Goal: Check status: Check status

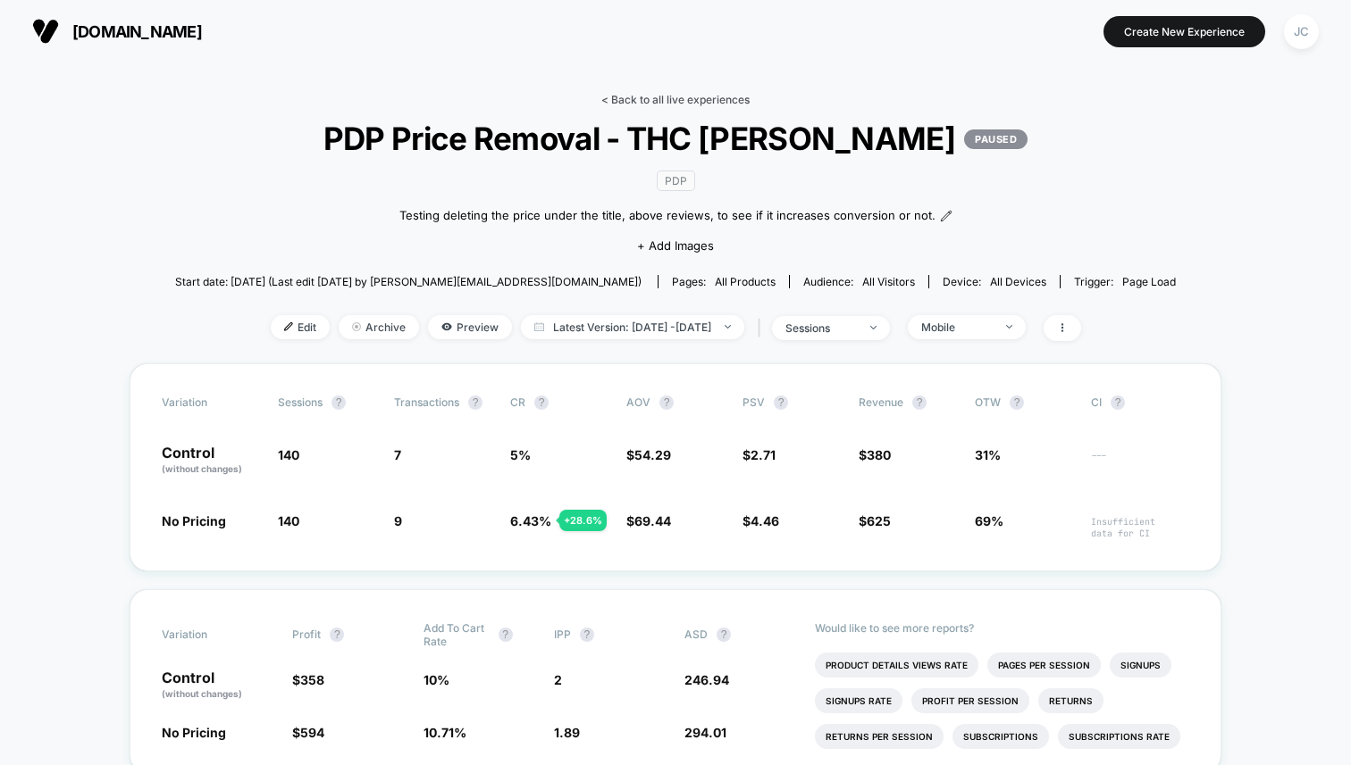
click at [652, 94] on link "< Back to all live experiences" at bounding box center [675, 99] width 148 height 13
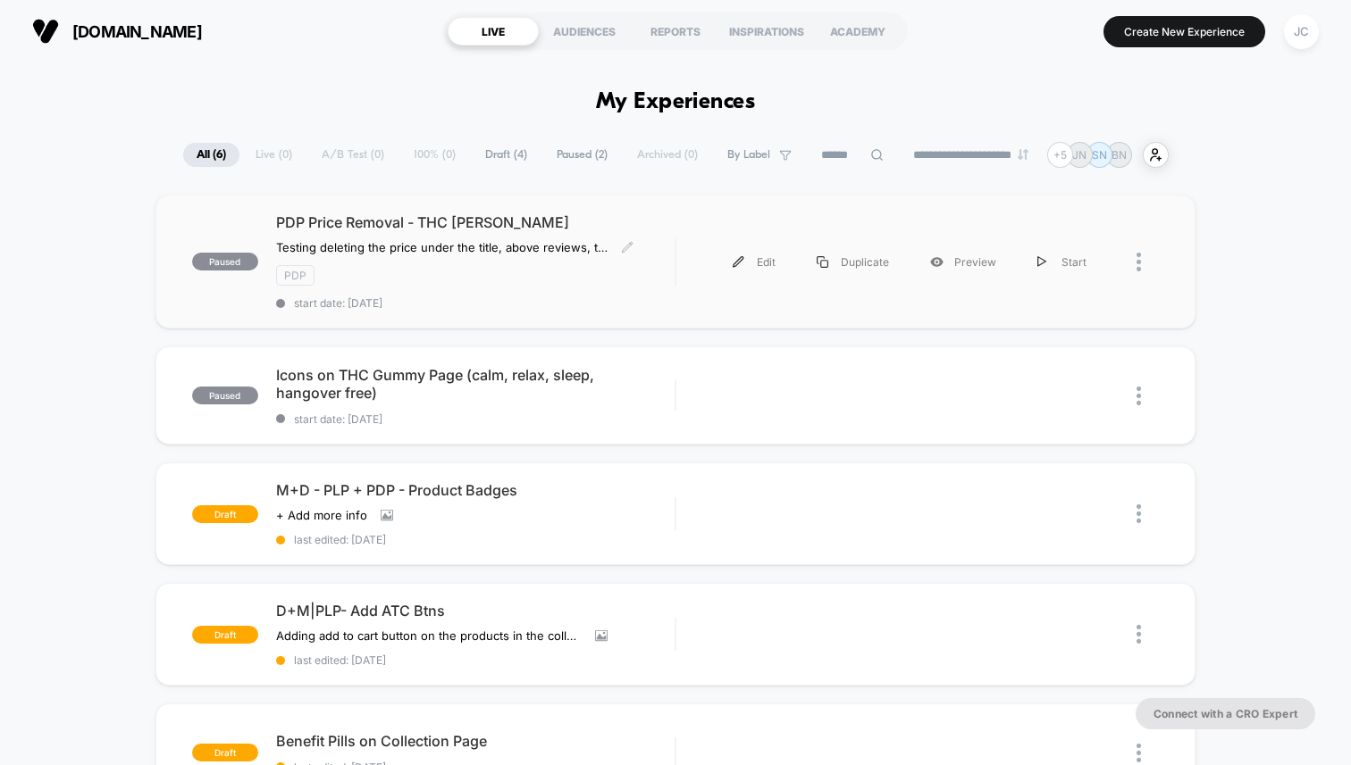
click at [447, 271] on div "PDP" at bounding box center [475, 275] width 398 height 21
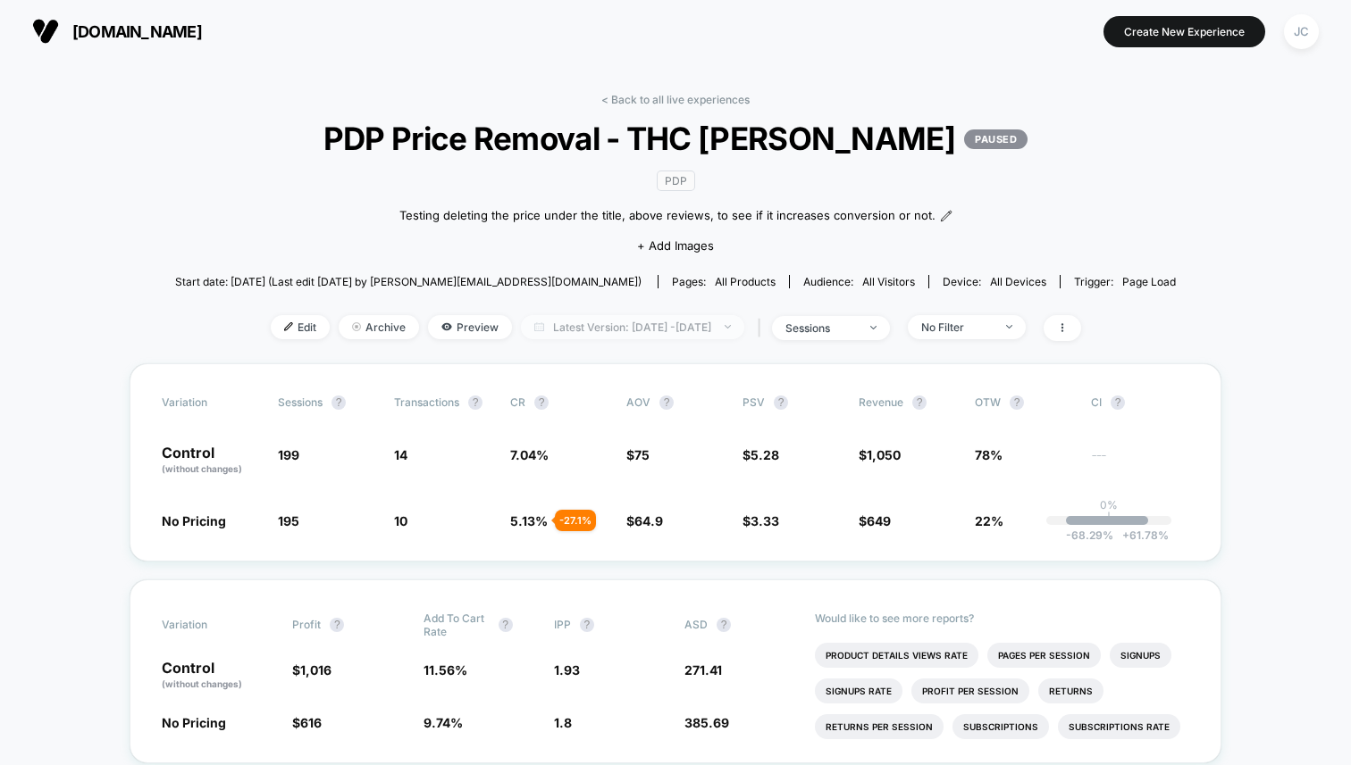
click at [639, 339] on span "Latest Version: Oct 1, 2025 - Oct 1, 2025" at bounding box center [632, 327] width 223 height 24
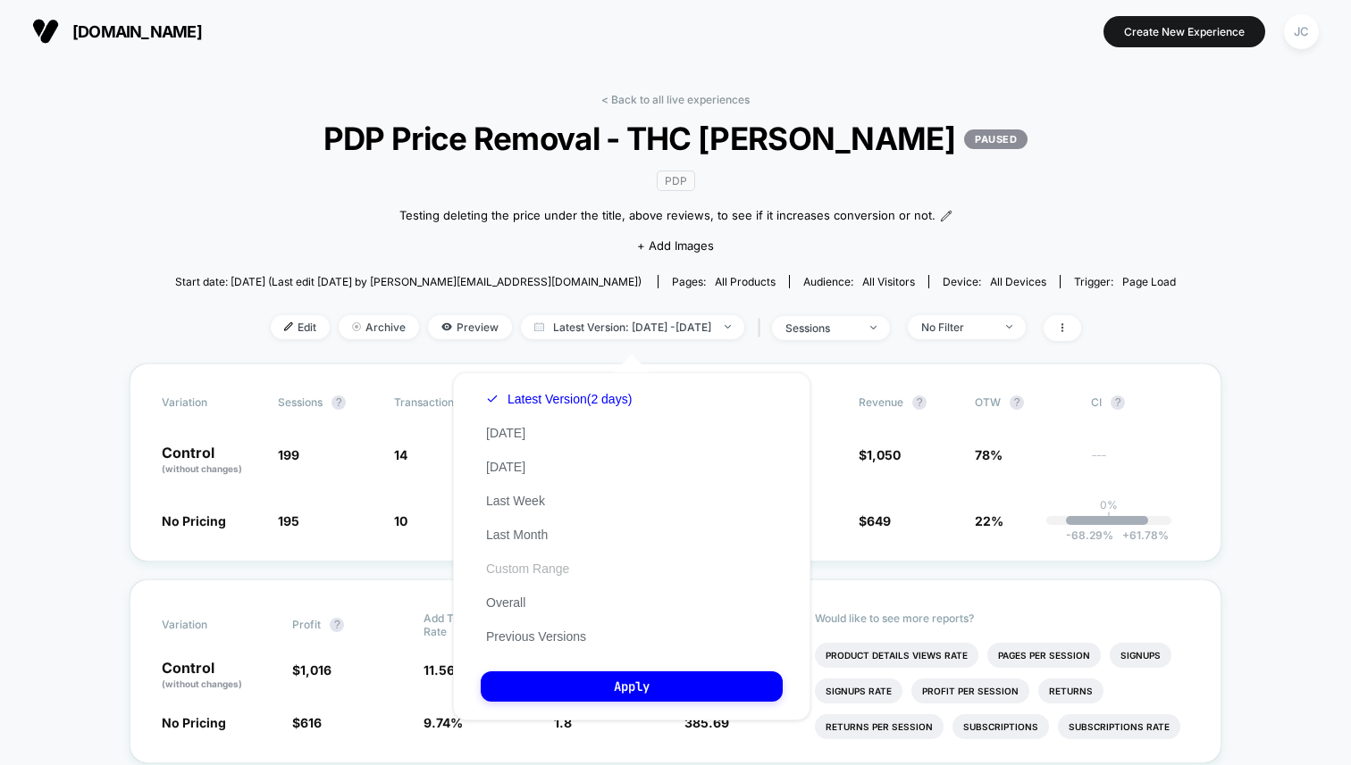
click at [516, 569] on button "Custom Range" at bounding box center [528, 569] width 94 height 16
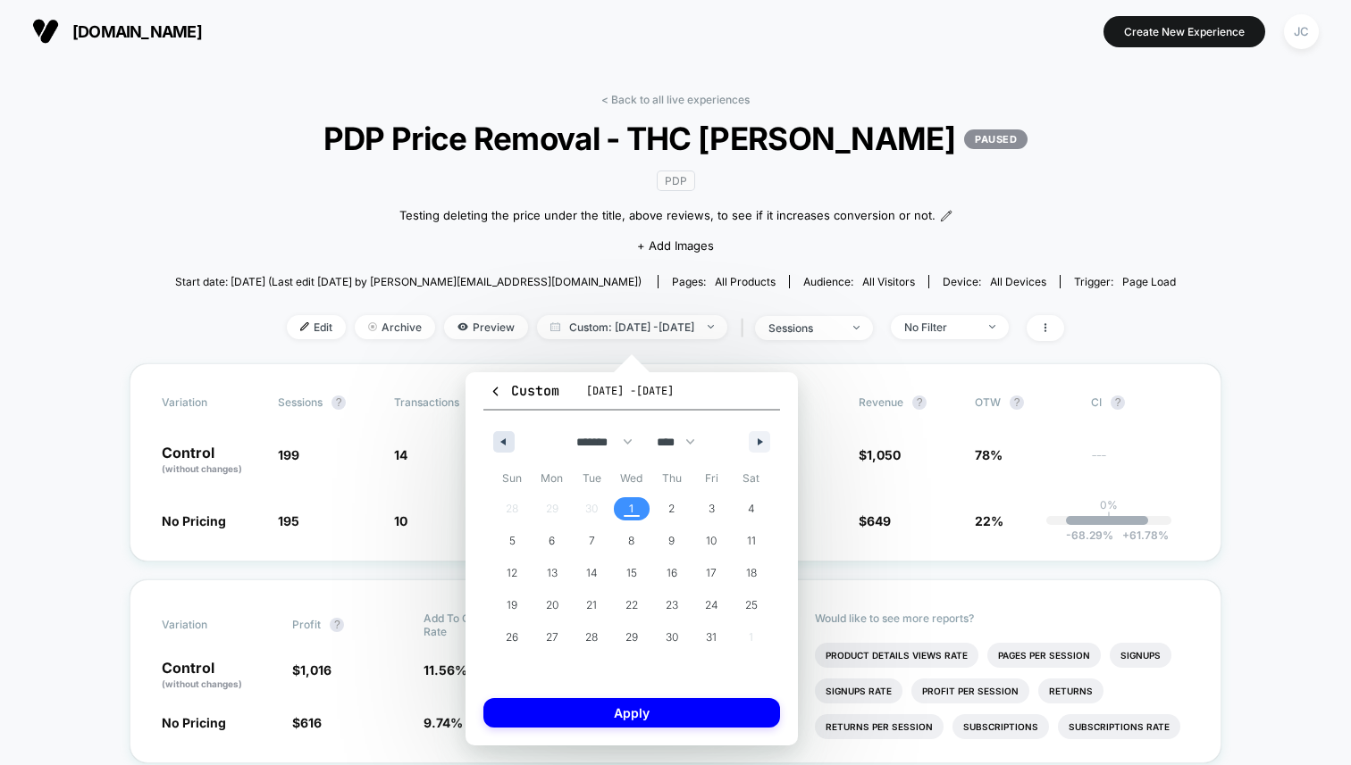
click at [499, 439] on icon "button" at bounding box center [501, 442] width 9 height 7
select select "*"
click at [559, 511] on span "1" at bounding box center [552, 509] width 40 height 23
click at [594, 636] on span "30" at bounding box center [591, 638] width 13 height 32
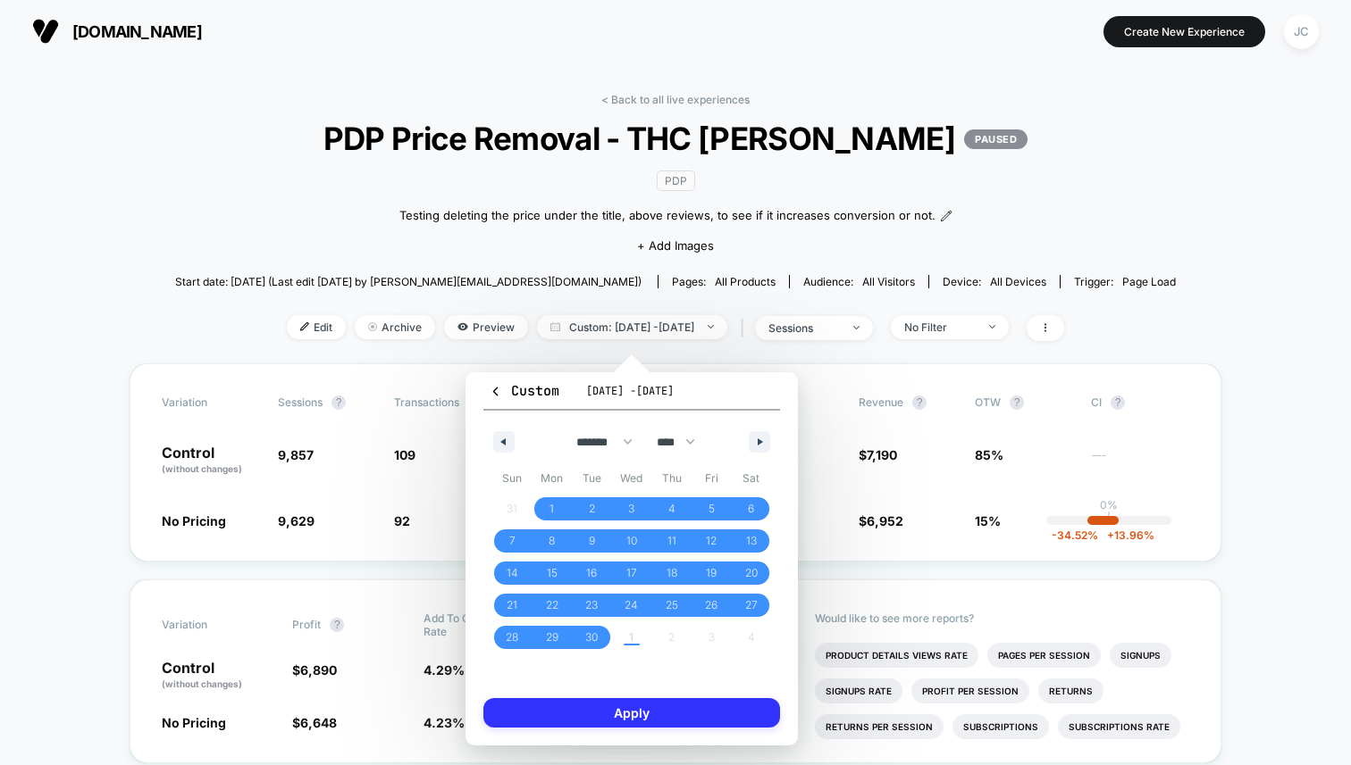
click at [648, 709] on button "Apply" at bounding box center [631, 712] width 297 height 29
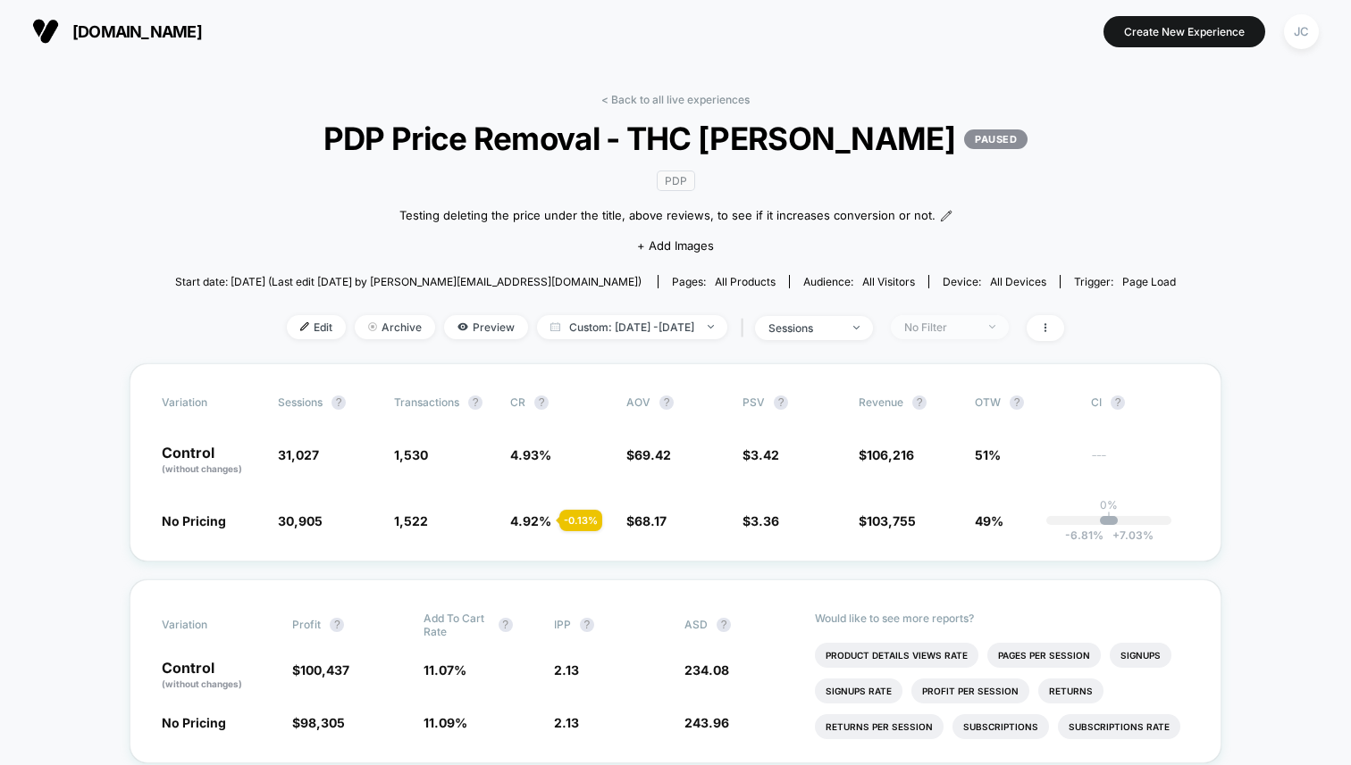
click at [968, 334] on div "No Filter" at bounding box center [939, 327] width 71 height 13
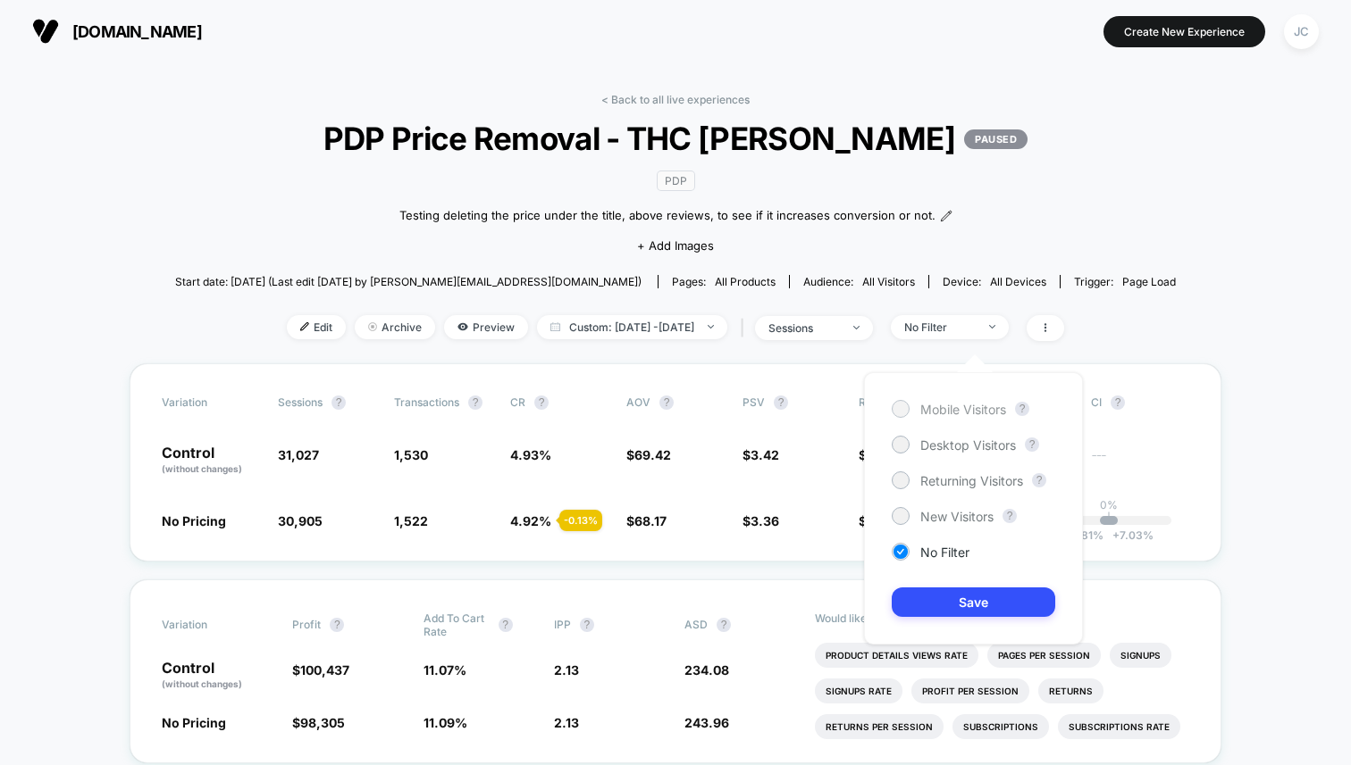
click at [904, 412] on div at bounding box center [899, 408] width 13 height 13
click at [966, 603] on button "Save" at bounding box center [972, 602] width 163 height 29
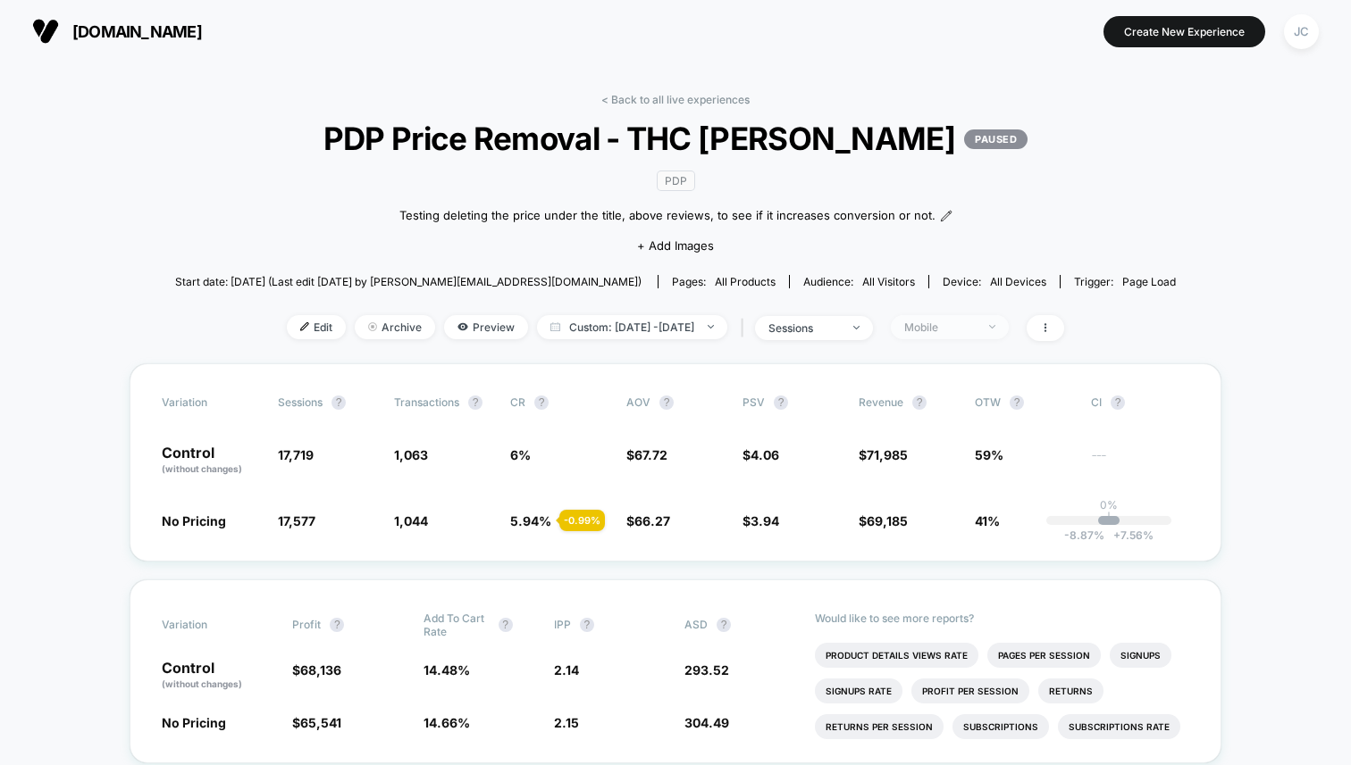
click at [975, 334] on div "Mobile" at bounding box center [939, 327] width 71 height 13
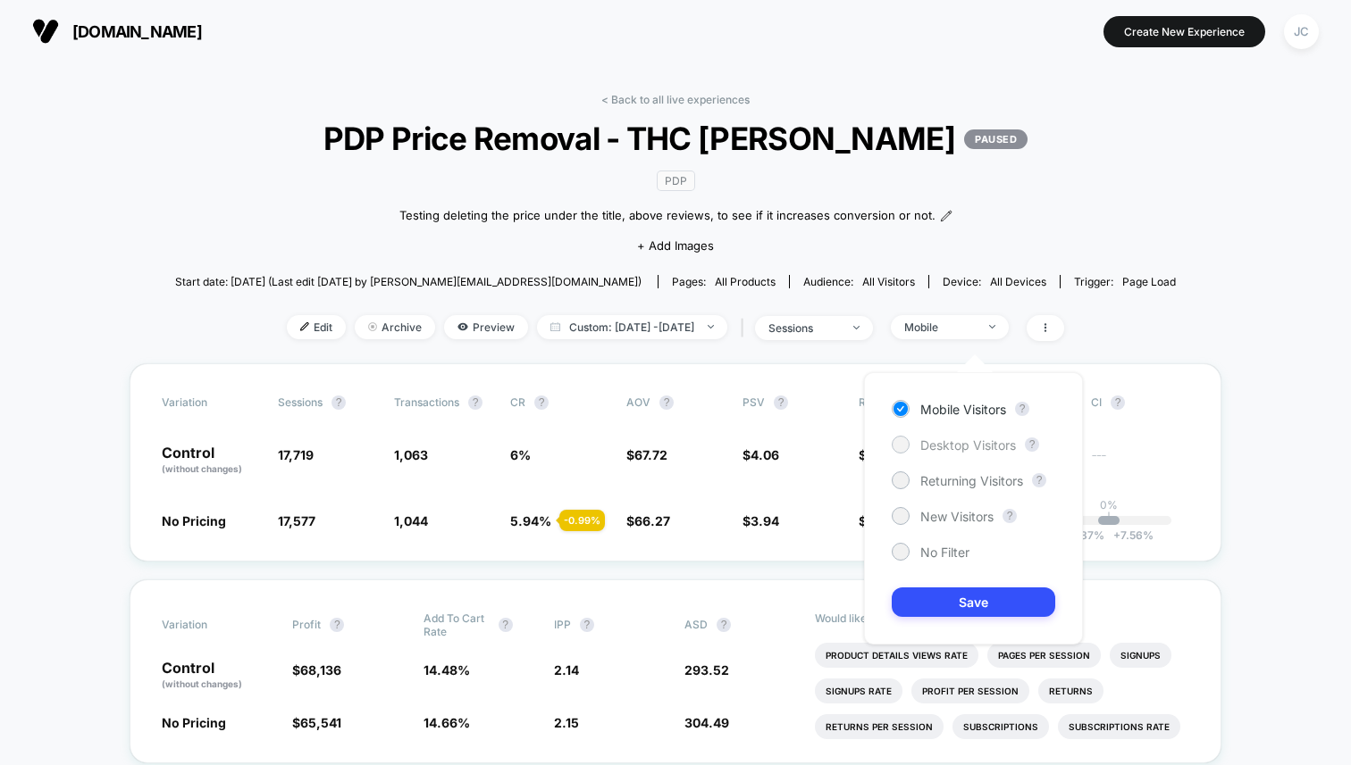
click at [910, 447] on div "Desktop Visitors" at bounding box center [953, 445] width 124 height 18
click at [959, 599] on button "Save" at bounding box center [972, 602] width 163 height 29
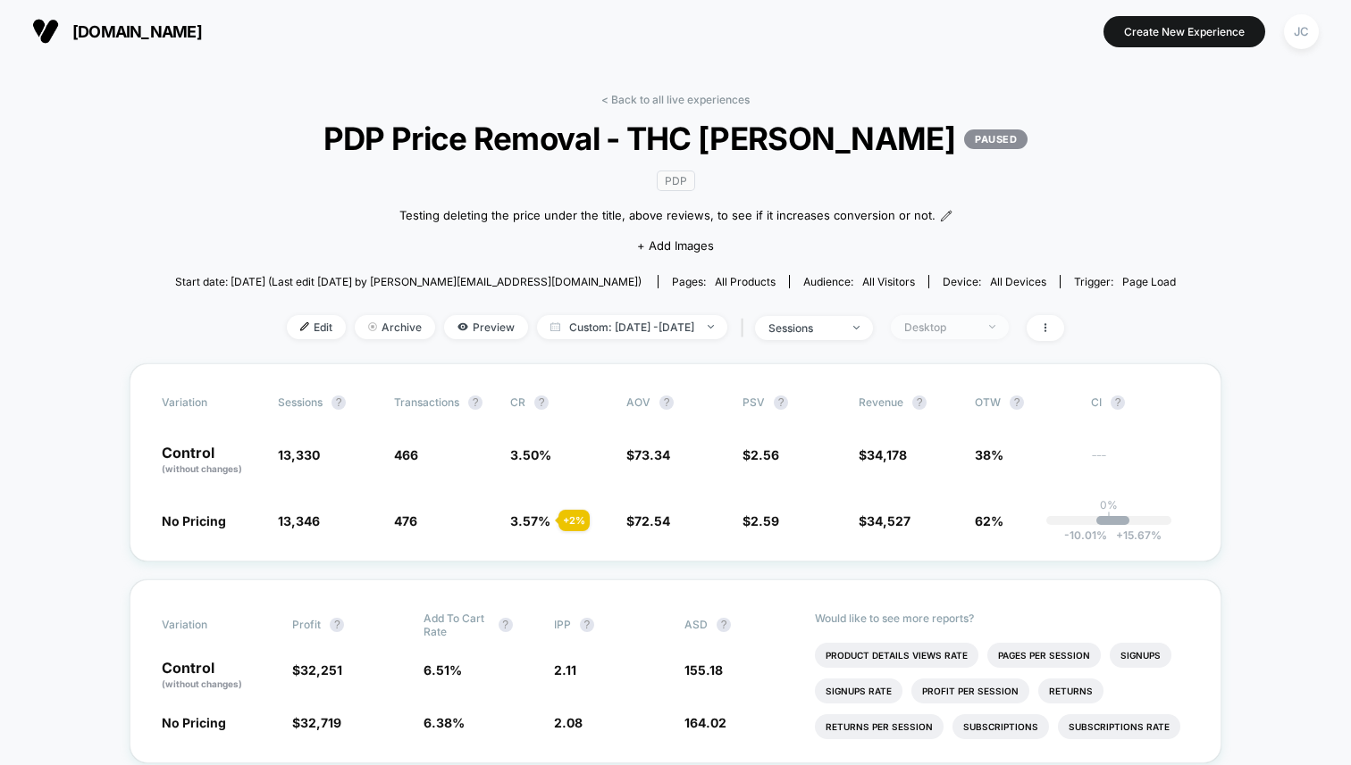
click at [975, 334] on div "Desktop" at bounding box center [939, 327] width 71 height 13
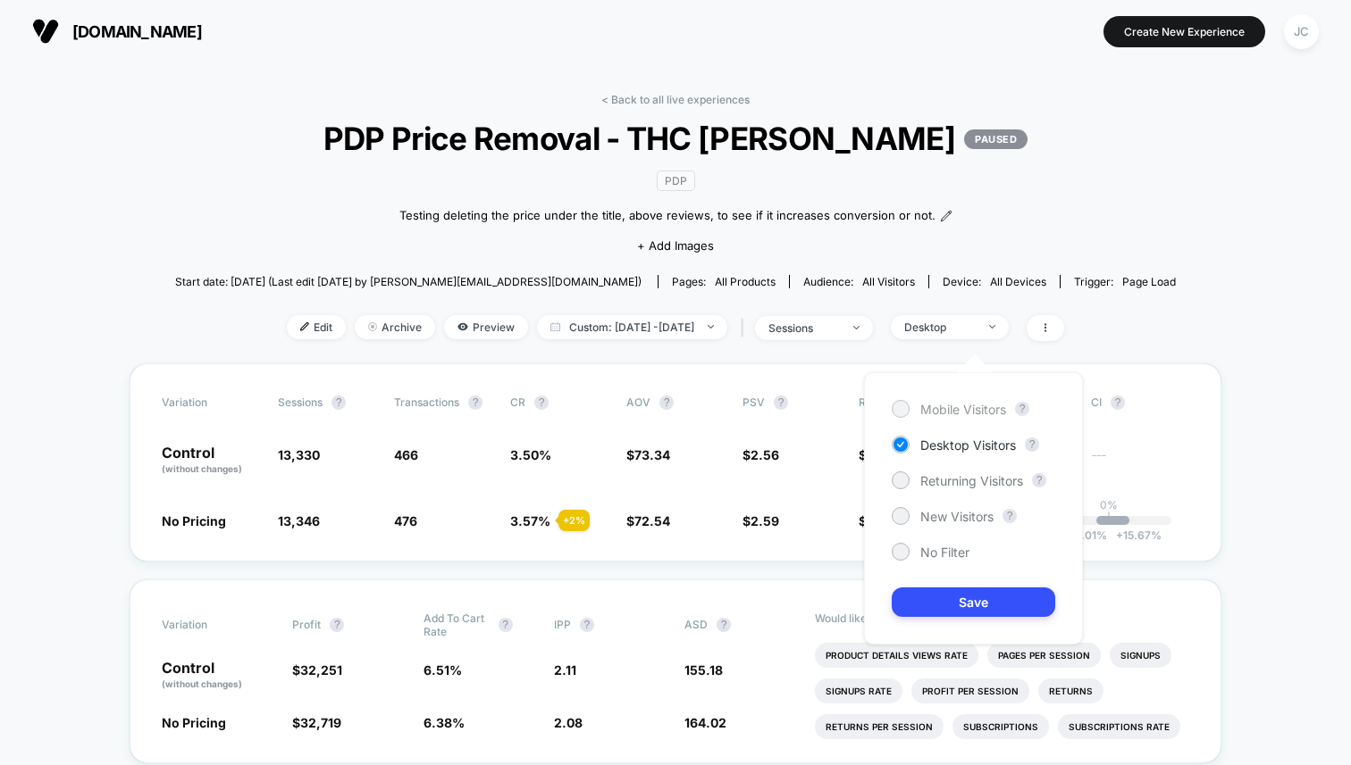
click at [905, 410] on div at bounding box center [899, 408] width 13 height 13
click at [971, 595] on button "Save" at bounding box center [972, 602] width 163 height 29
